Goal: Information Seeking & Learning: Learn about a topic

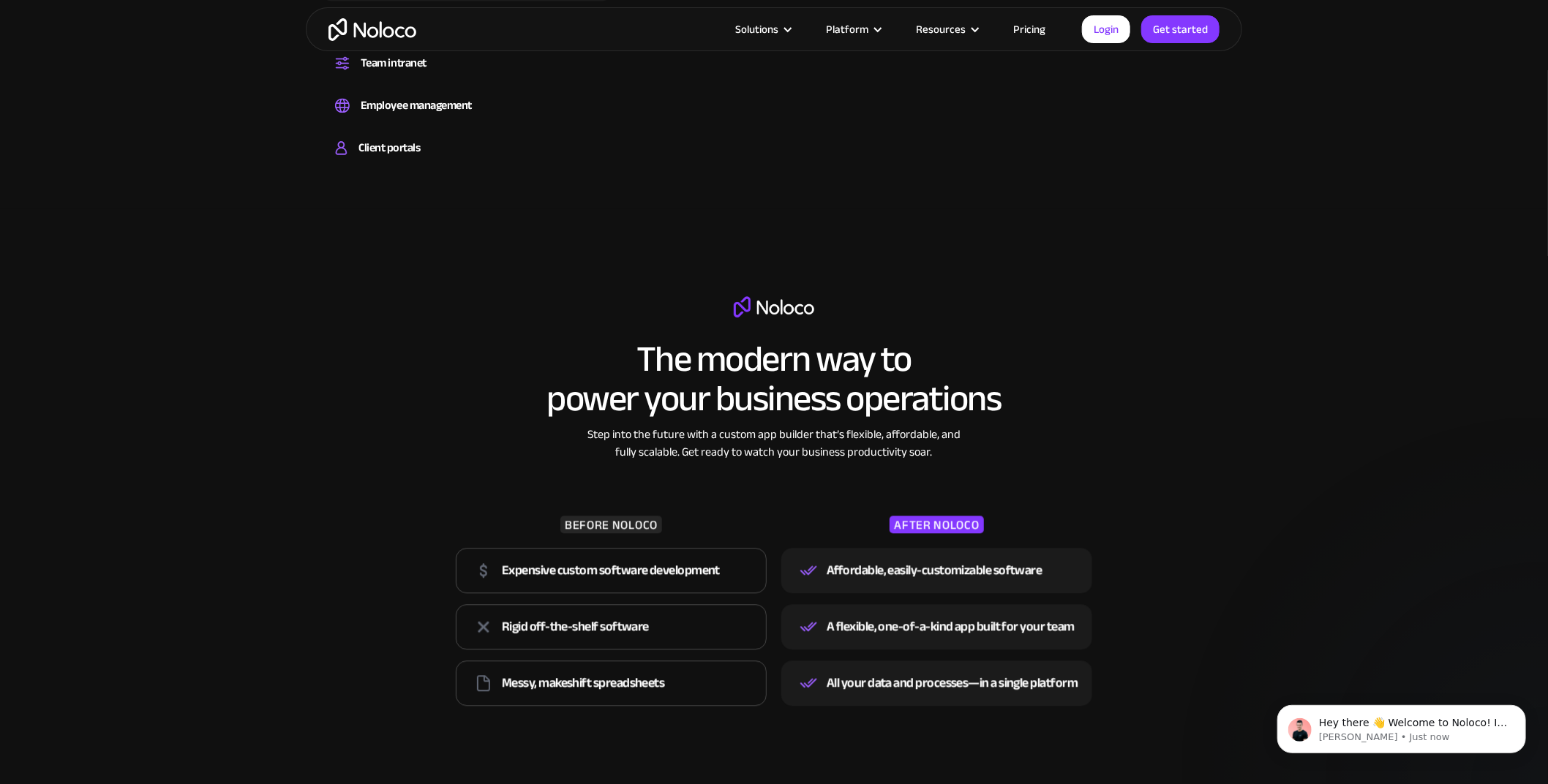
click at [1030, 24] on link "Pricing" at bounding box center [1030, 29] width 69 height 19
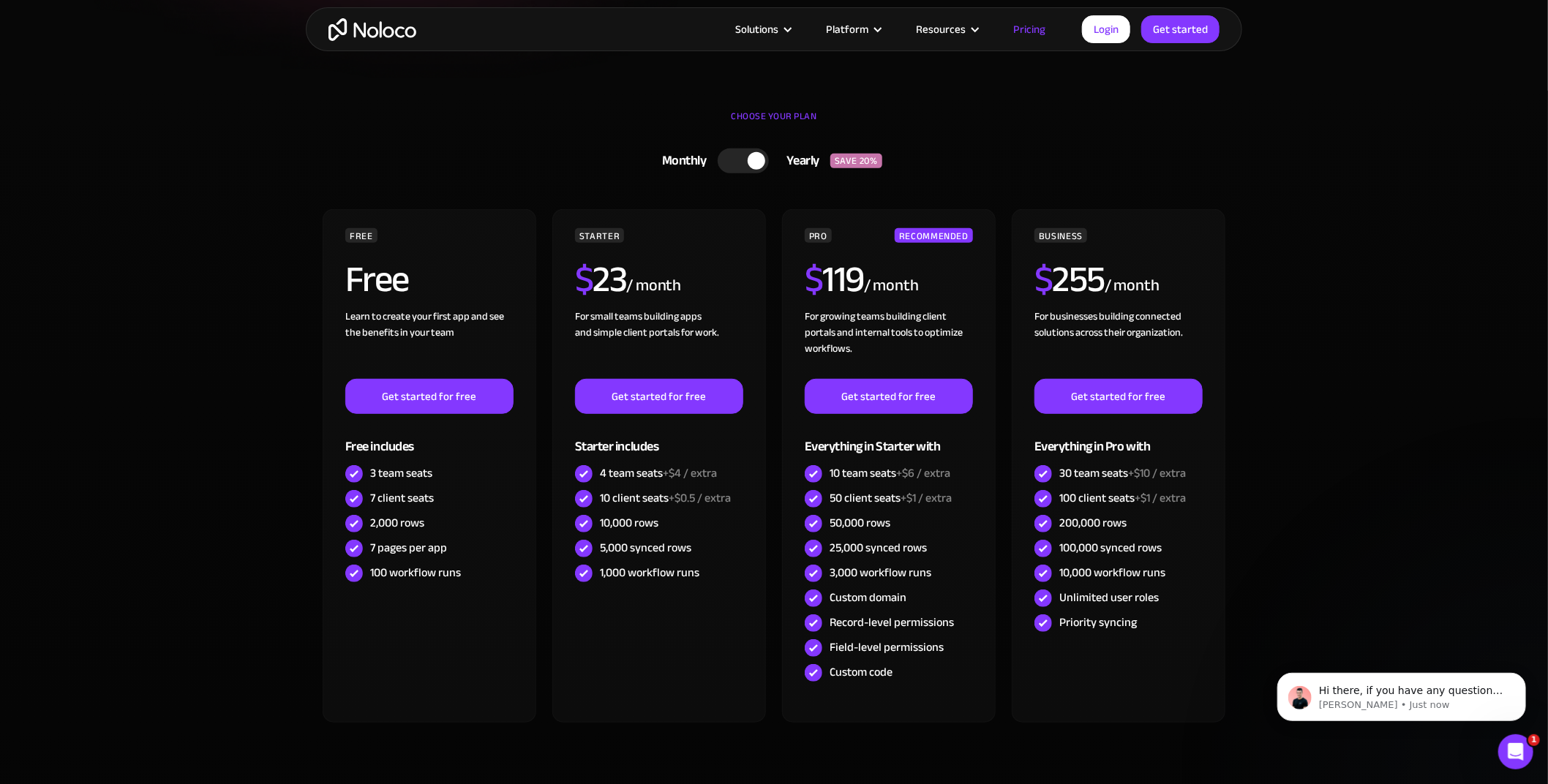
click at [209, 485] on section "CHOOSE YOUR PLAN Monthly Yearly SAVE 20% Monthly Yearly SAVE 20% FREE Free Lear…" at bounding box center [774, 474] width 1548 height 768
click at [738, 165] on div at bounding box center [743, 160] width 52 height 24
click at [187, 411] on section "CHOOSE YOUR PLAN Monthly Yearly SAVE 20% Monthly Yearly SAVE 20% FREE Free Lear…" at bounding box center [774, 474] width 1548 height 768
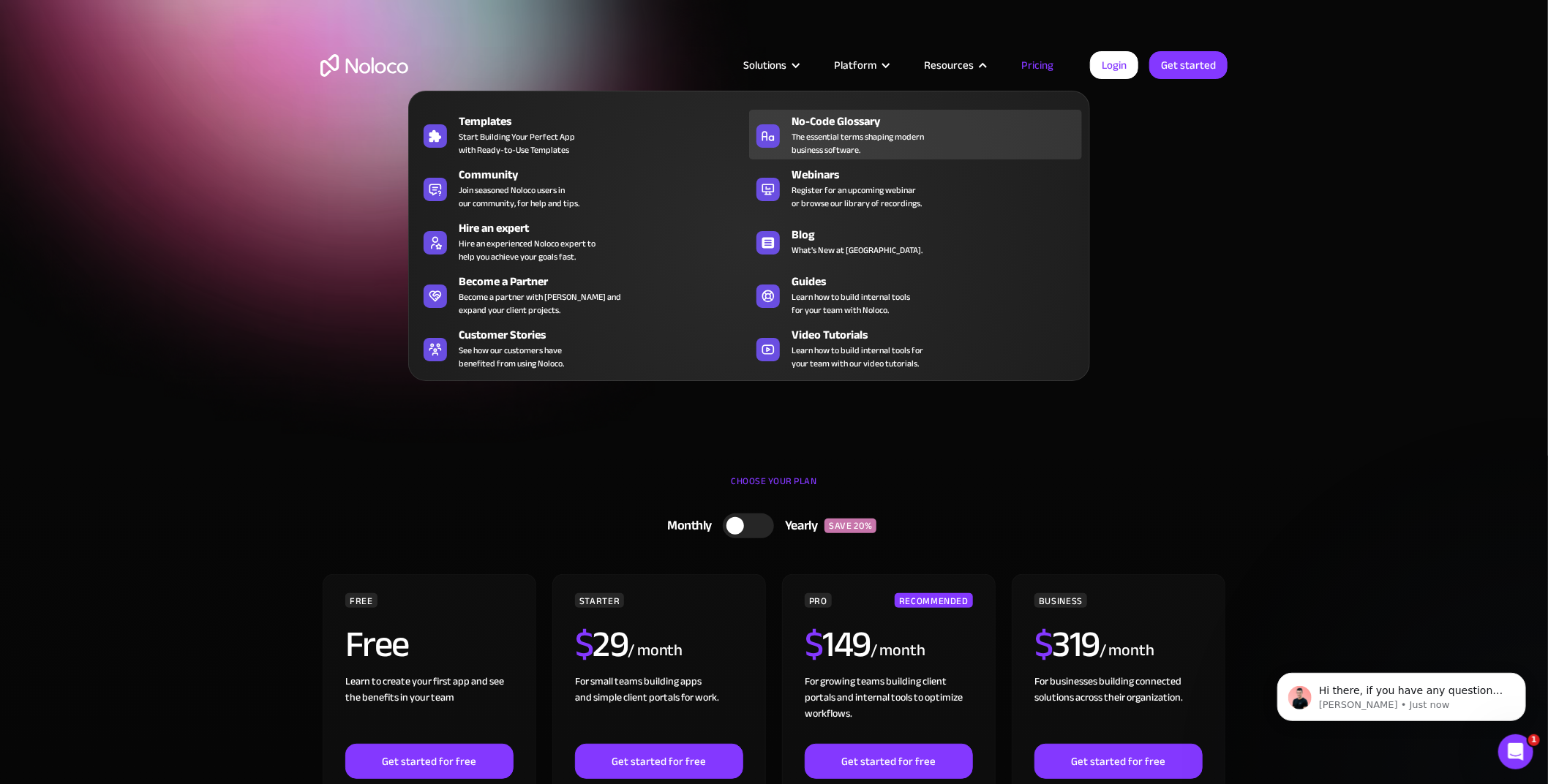
click at [970, 128] on div "No-Code Glossary" at bounding box center [940, 121] width 297 height 17
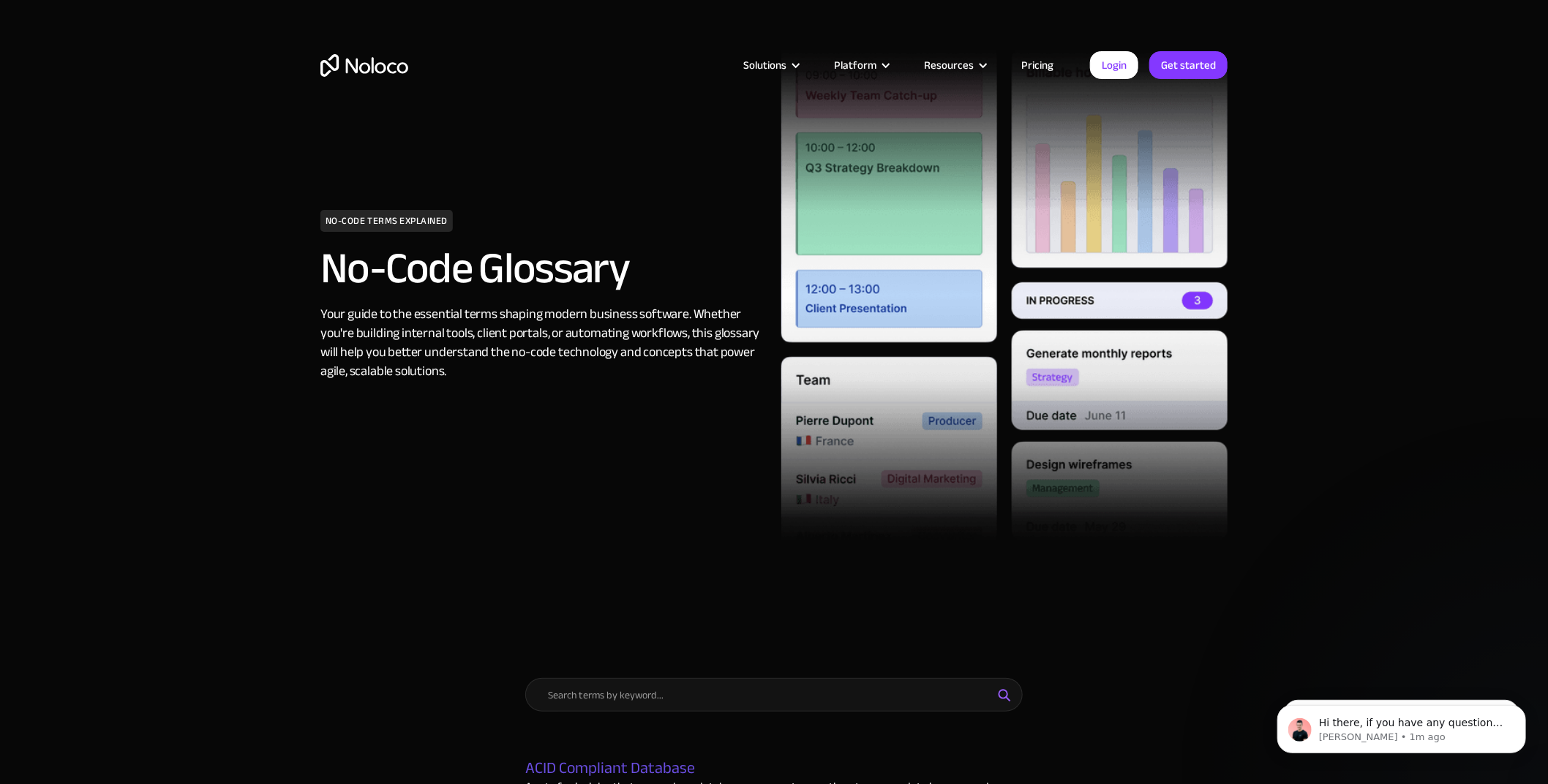
click at [404, 71] on img "home" at bounding box center [364, 65] width 88 height 23
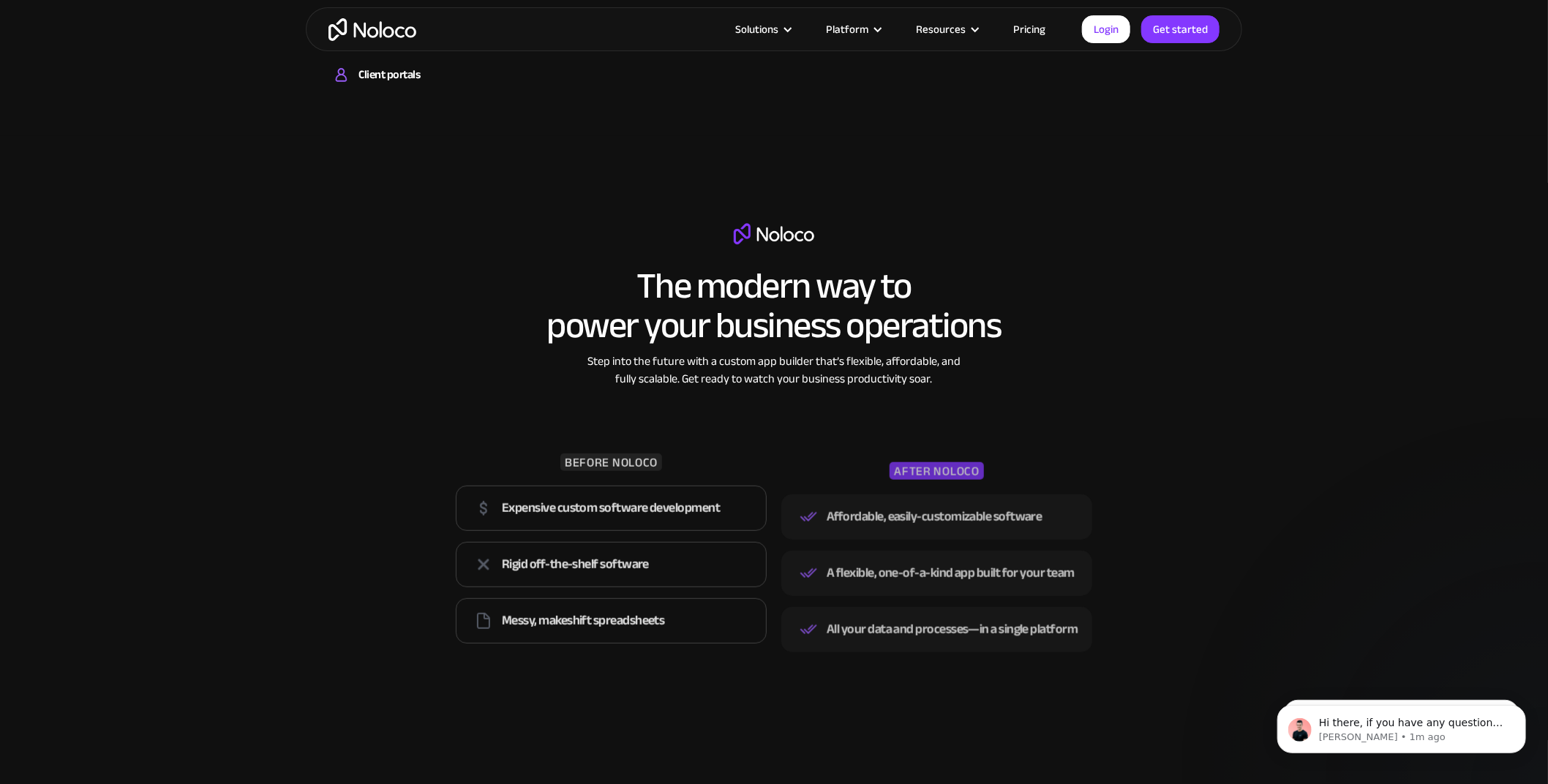
scroll to position [2340, 0]
